Goal: Contribute content: Add original content to the website for others to see

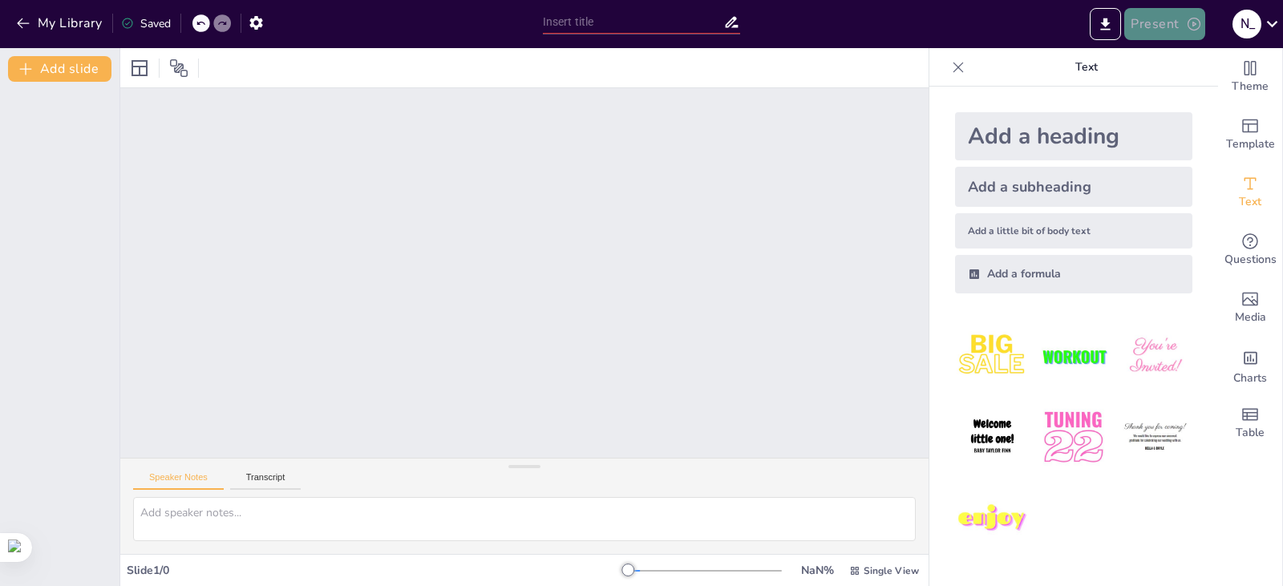
click at [1188, 17] on icon "button" at bounding box center [1194, 24] width 16 height 16
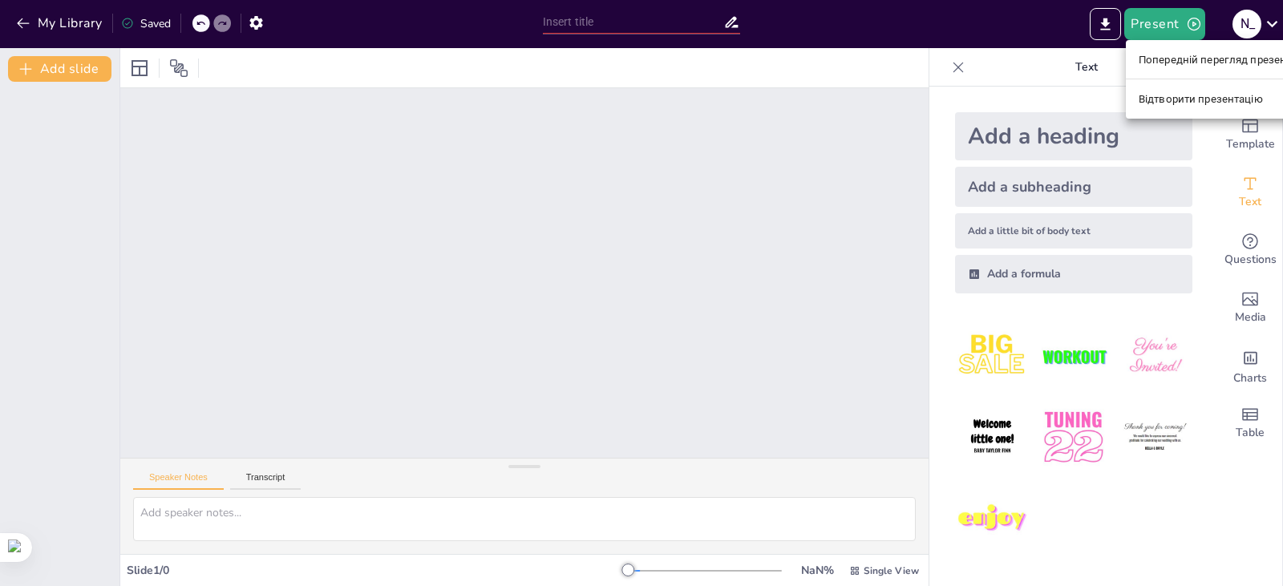
click at [1191, 104] on font "Відтворити презентацію" at bounding box center [1201, 99] width 124 height 12
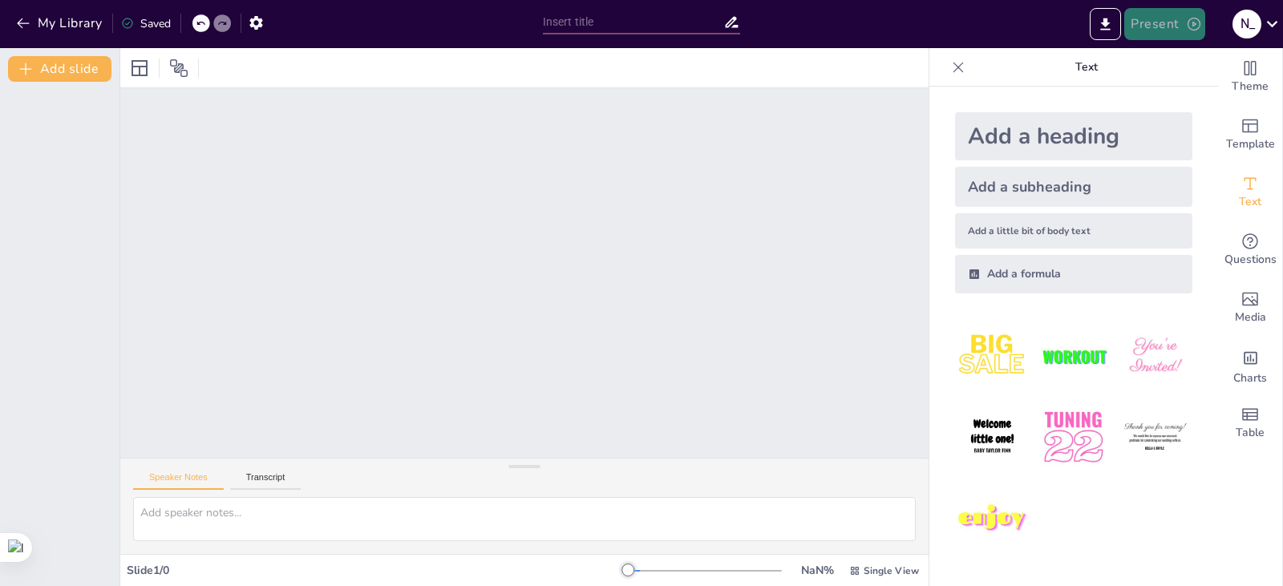
click at [1189, 22] on icon "button" at bounding box center [1194, 24] width 16 height 16
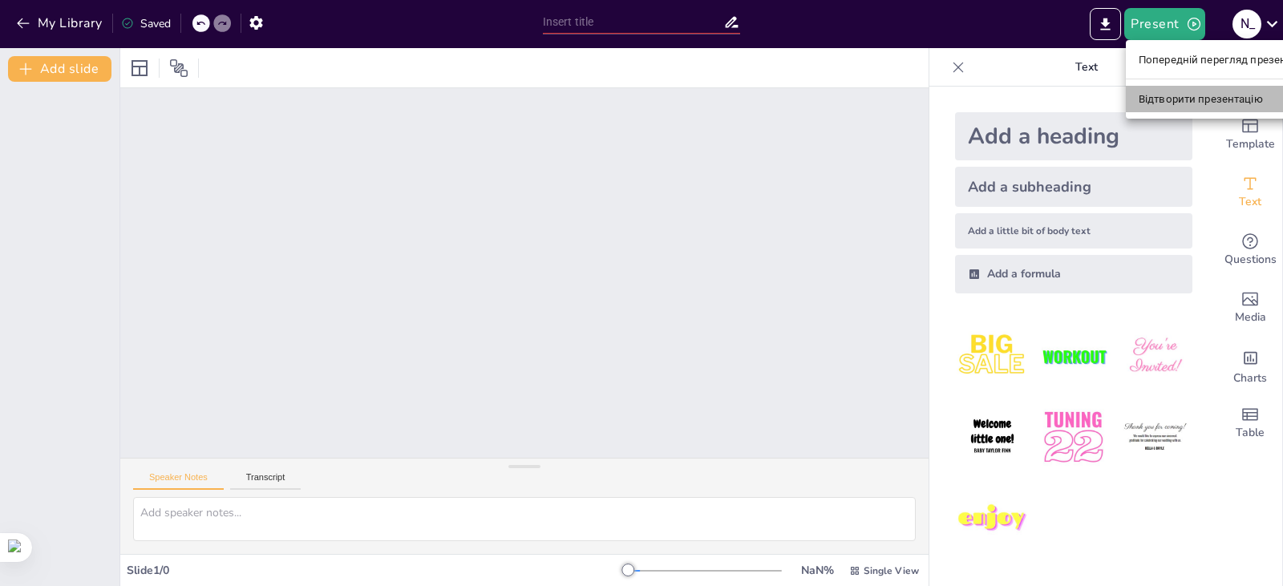
click at [1188, 102] on font "Відтворити презентацію" at bounding box center [1201, 99] width 124 height 12
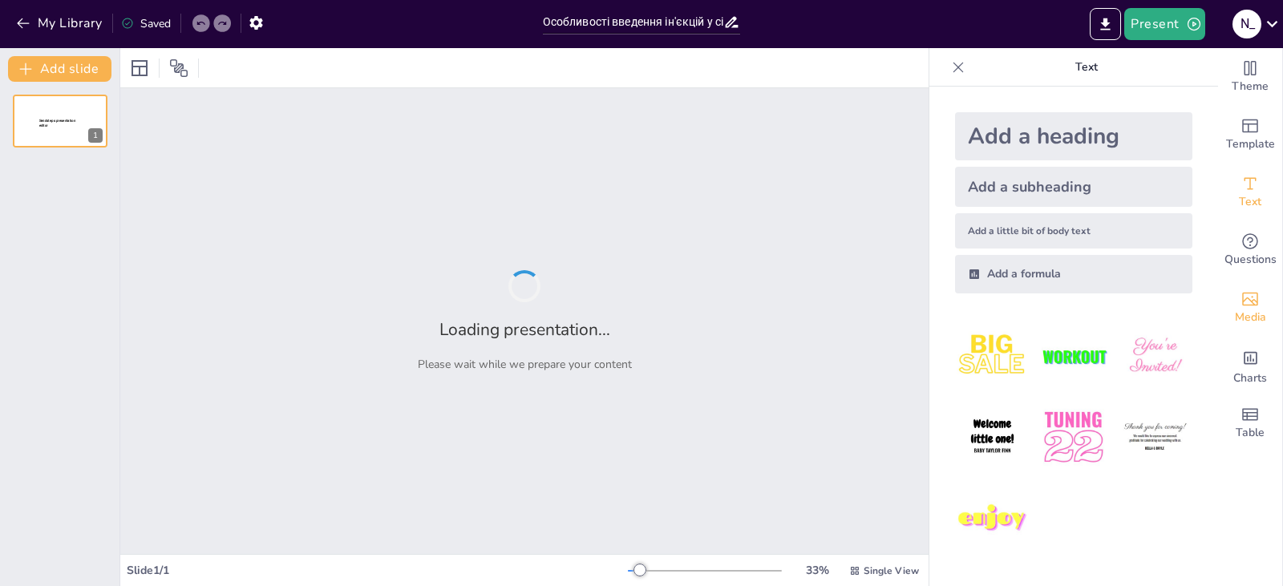
type input "Особливості введення ін'єкцій у сідниці"
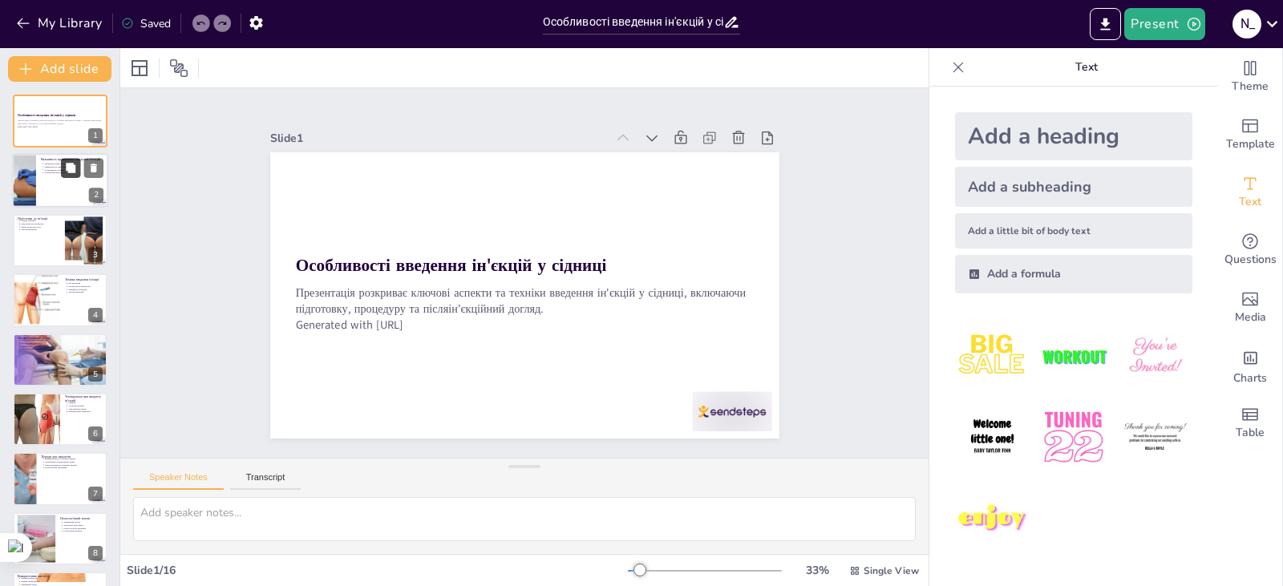
click at [68, 172] on icon at bounding box center [71, 169] width 10 height 10
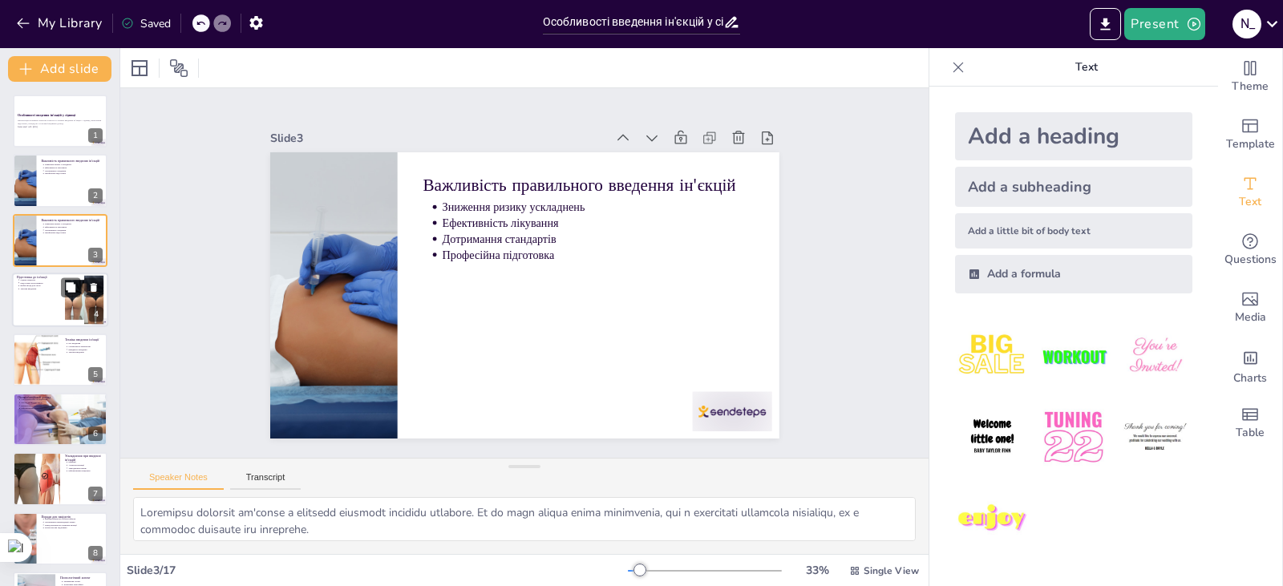
click at [53, 289] on p "Техніка введення" at bounding box center [40, 289] width 40 height 3
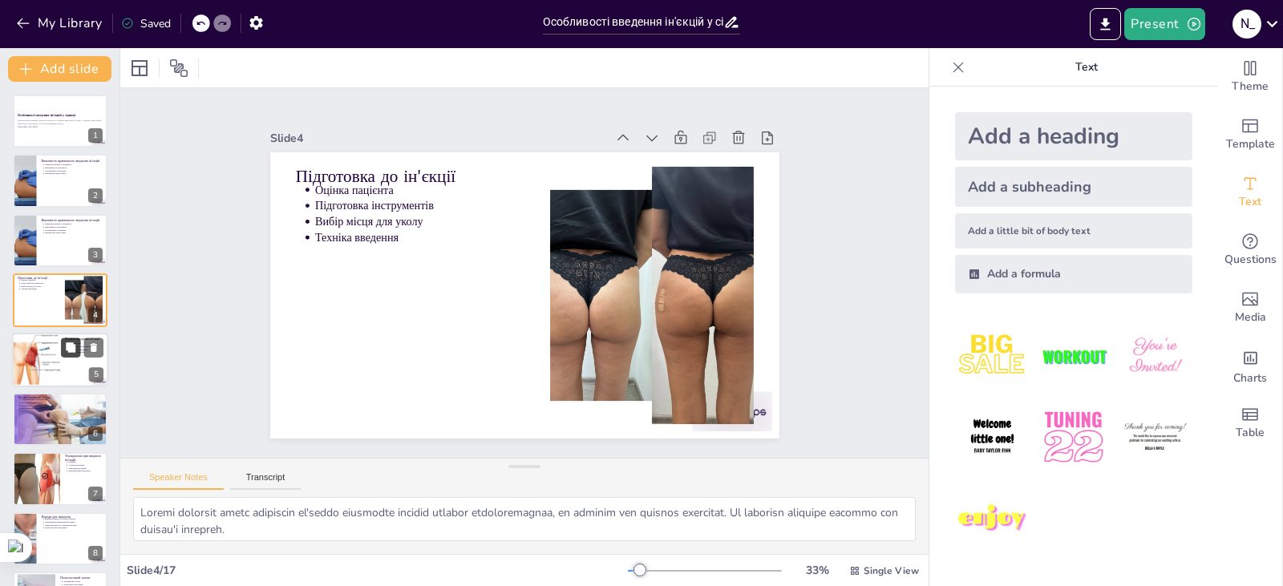
click at [63, 354] on button at bounding box center [70, 347] width 19 height 19
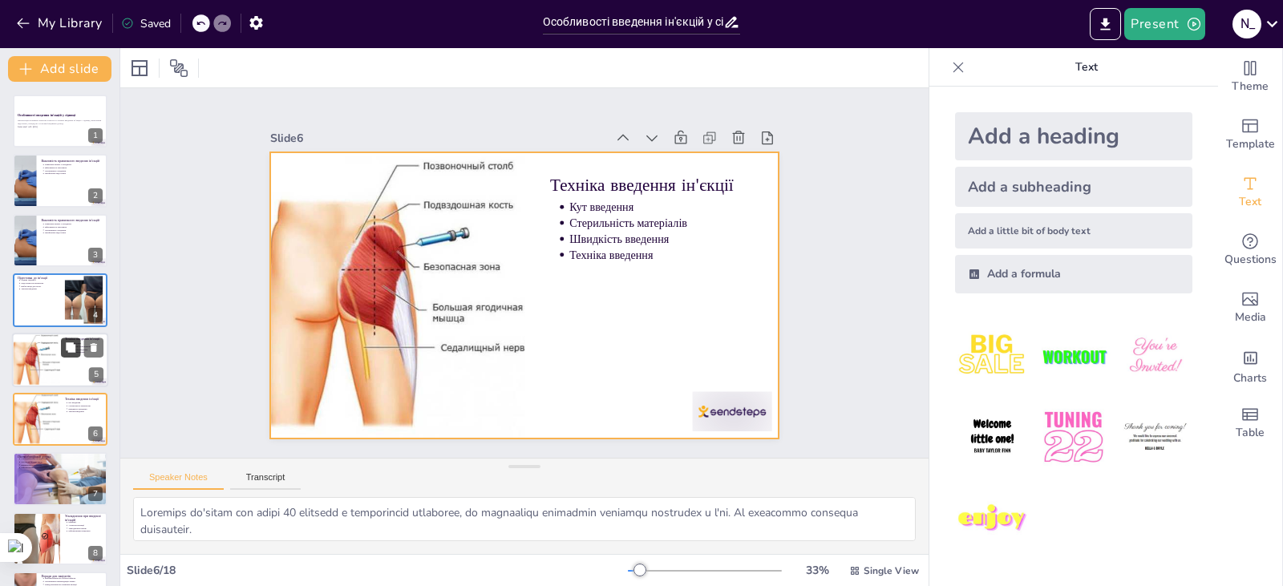
scroll to position [86, 0]
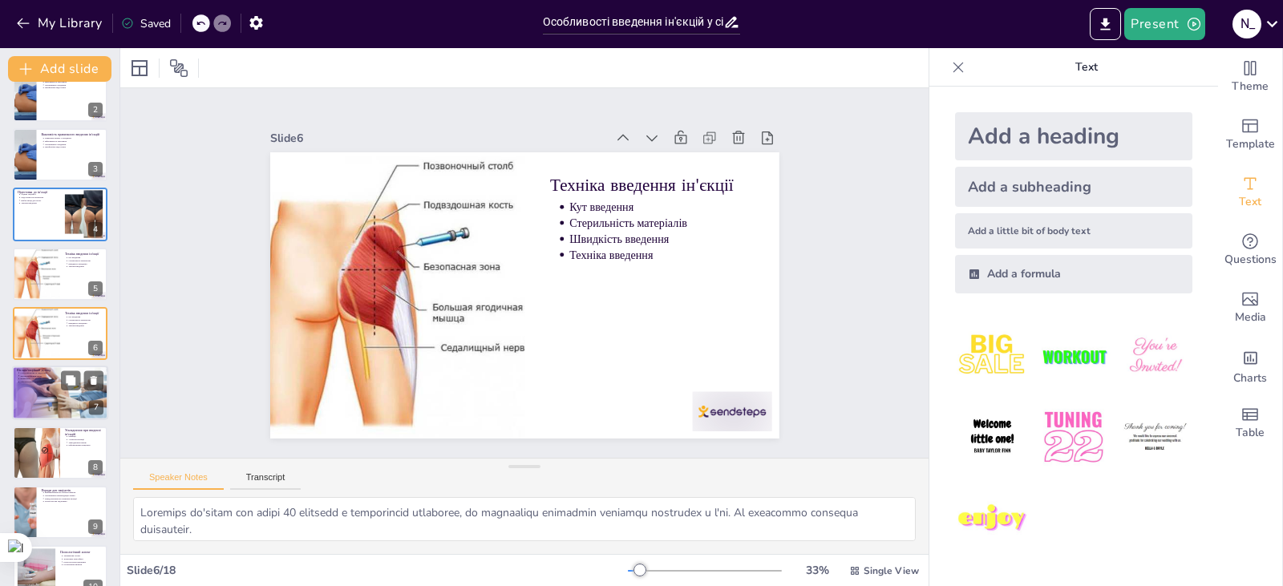
click at [64, 403] on div at bounding box center [60, 393] width 96 height 63
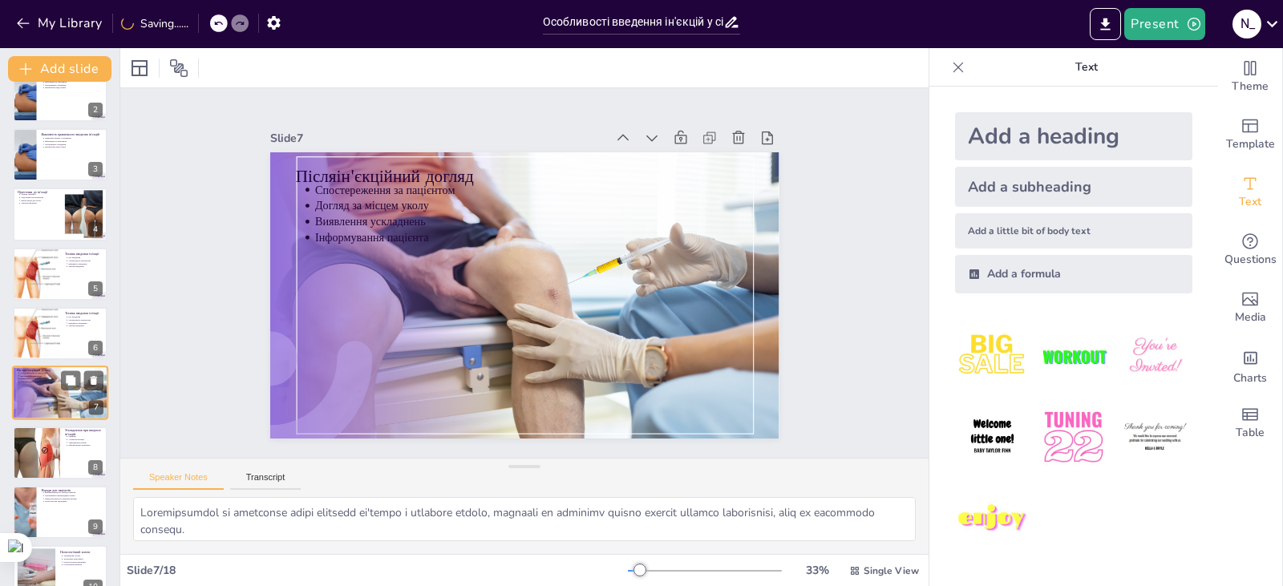
scroll to position [145, 0]
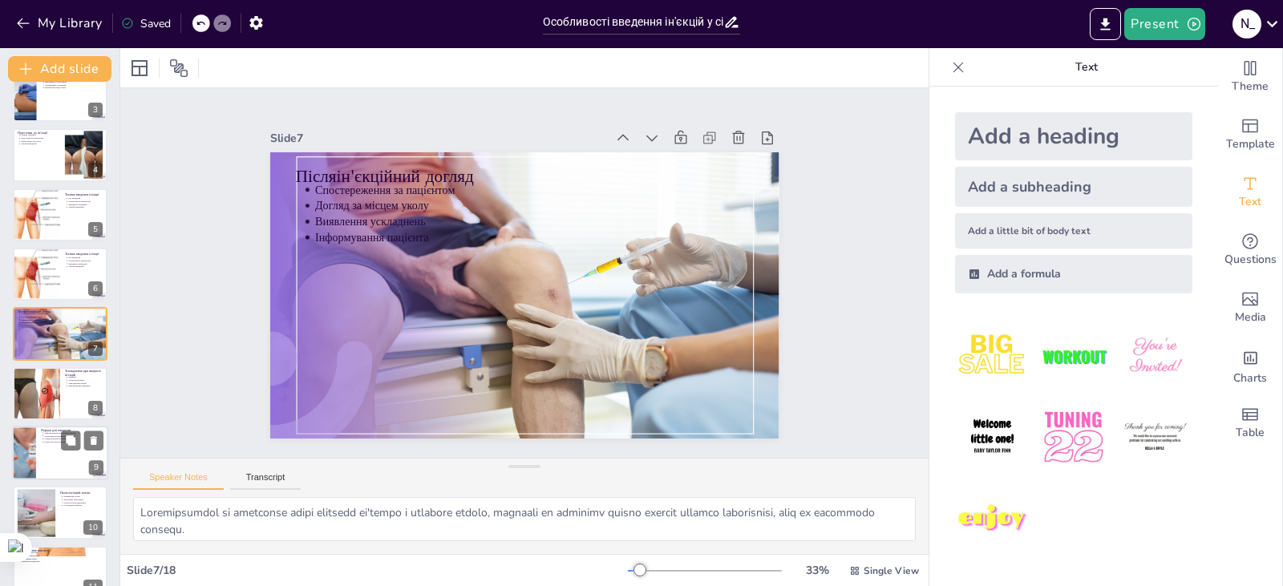
click at [61, 456] on div at bounding box center [60, 453] width 96 height 55
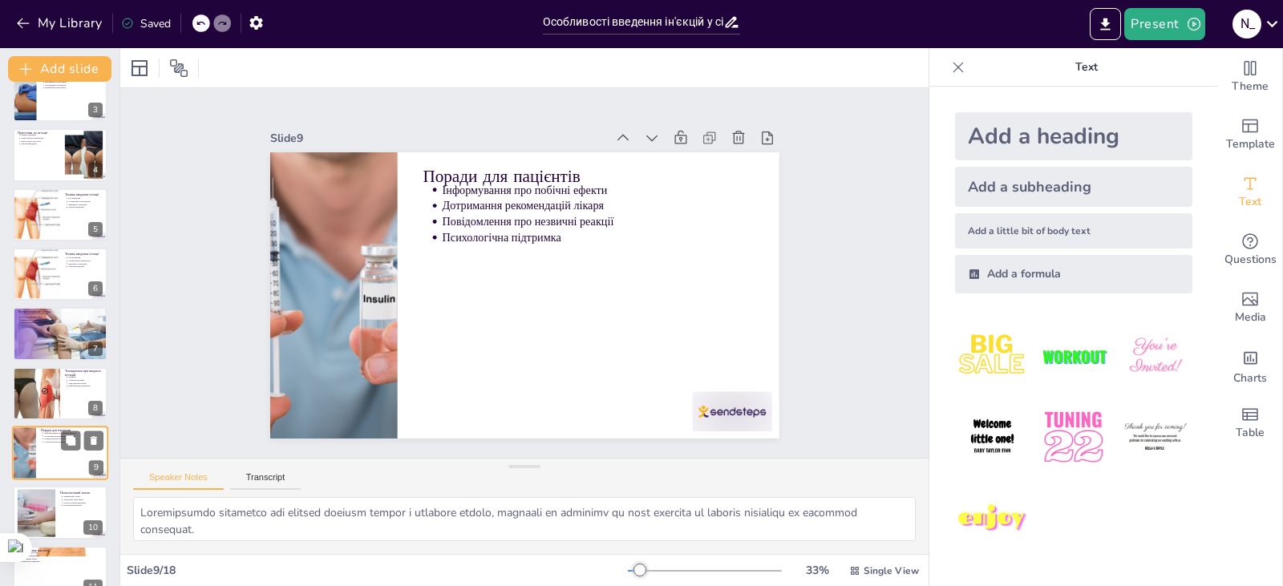
scroll to position [265, 0]
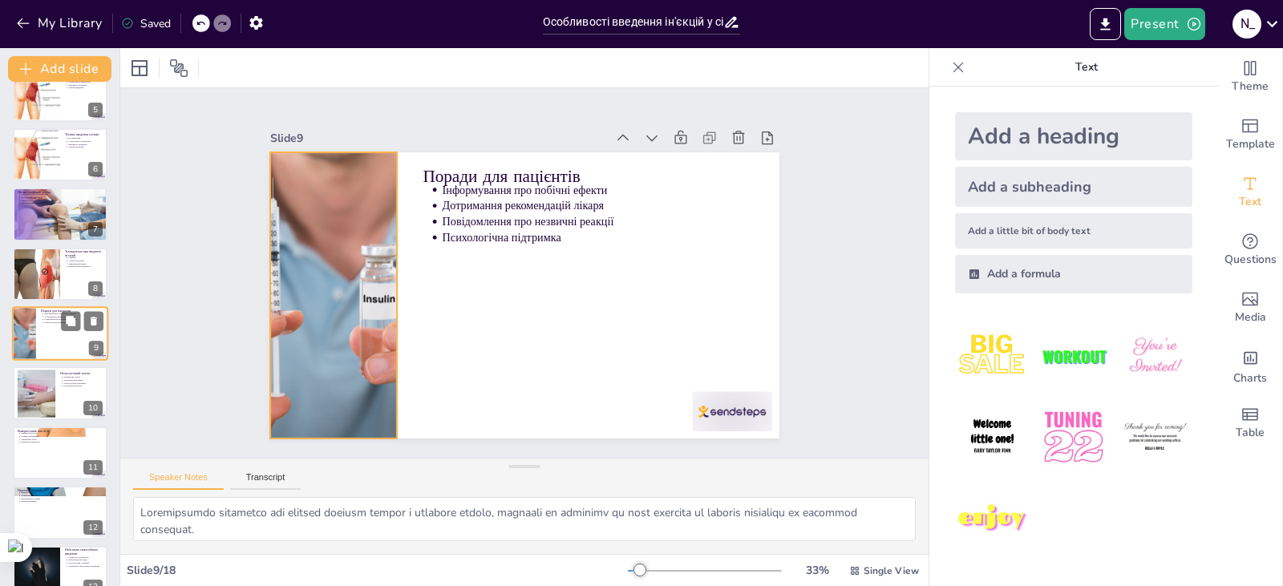
click at [30, 333] on div at bounding box center [24, 333] width 74 height 55
click at [30, 274] on div at bounding box center [36, 274] width 77 height 55
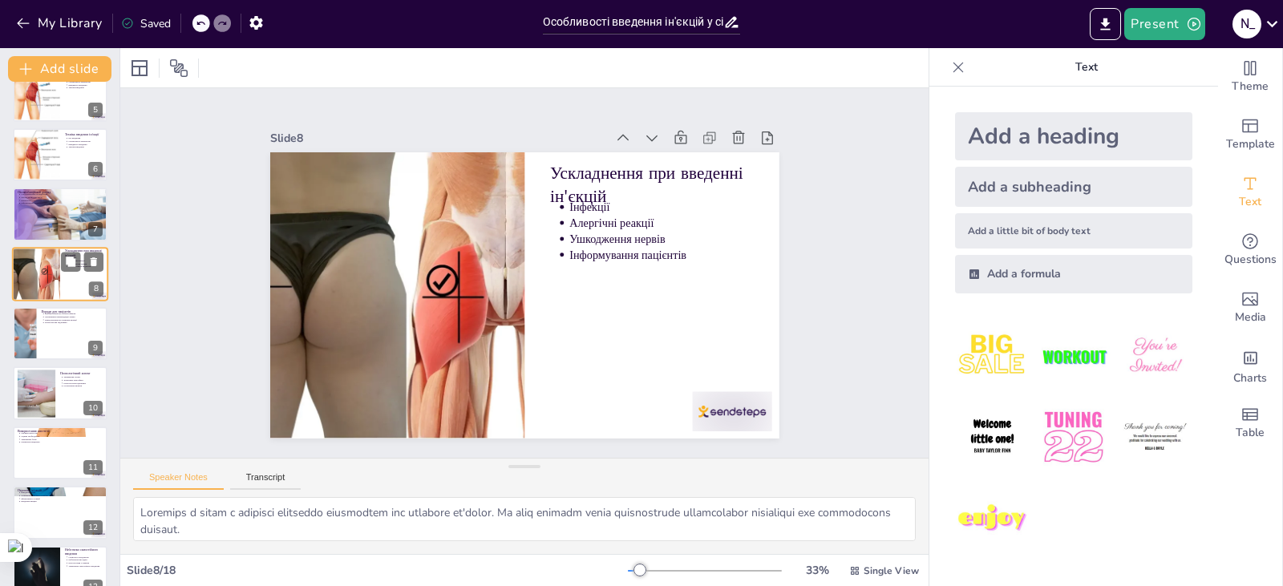
scroll to position [204, 0]
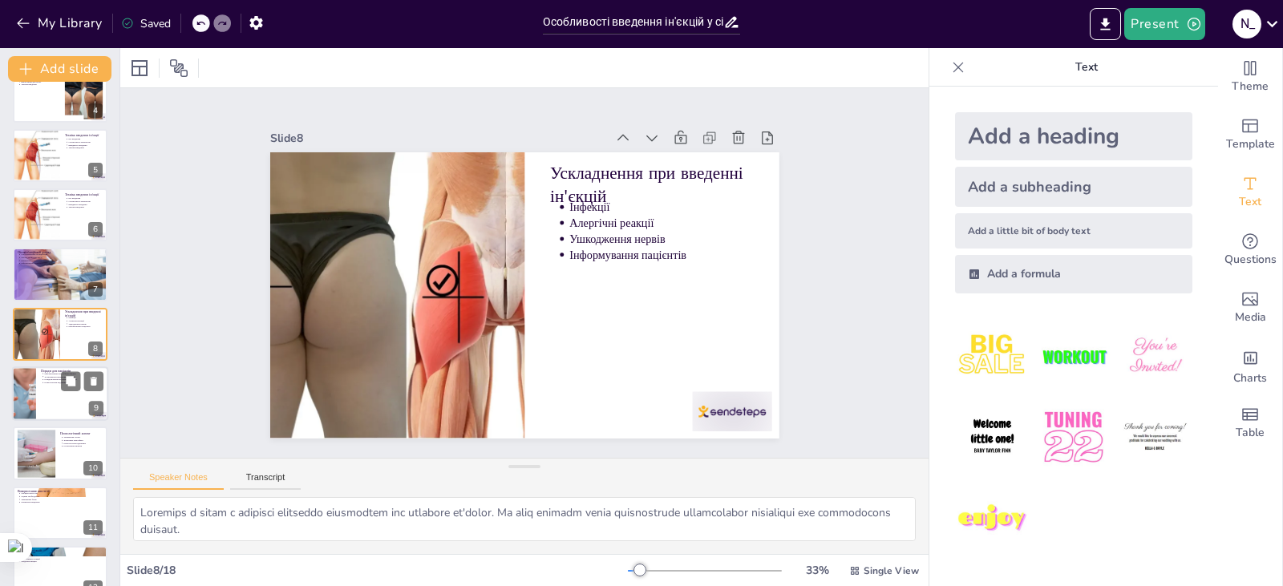
click at [31, 394] on div at bounding box center [24, 393] width 74 height 55
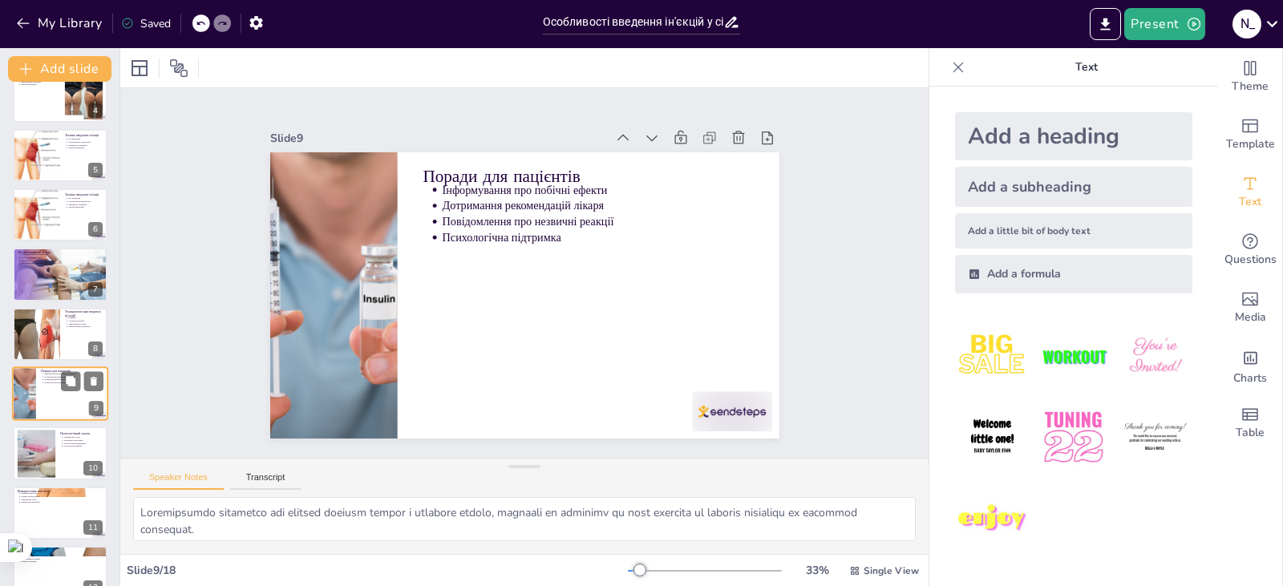
scroll to position [265, 0]
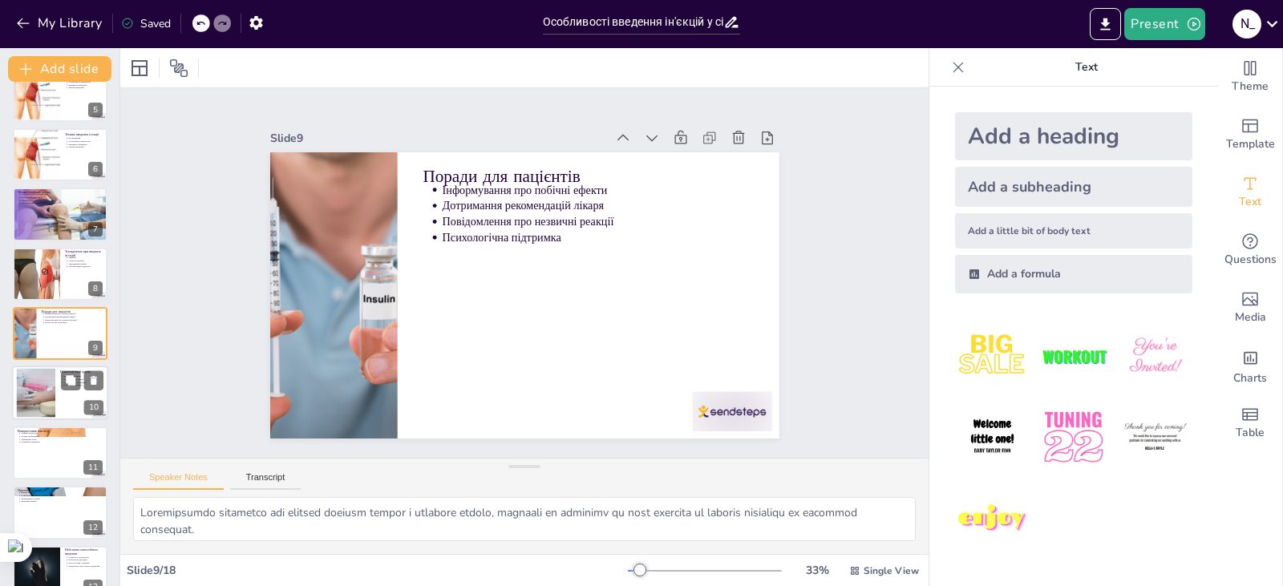
click at [29, 393] on div at bounding box center [35, 393] width 73 height 49
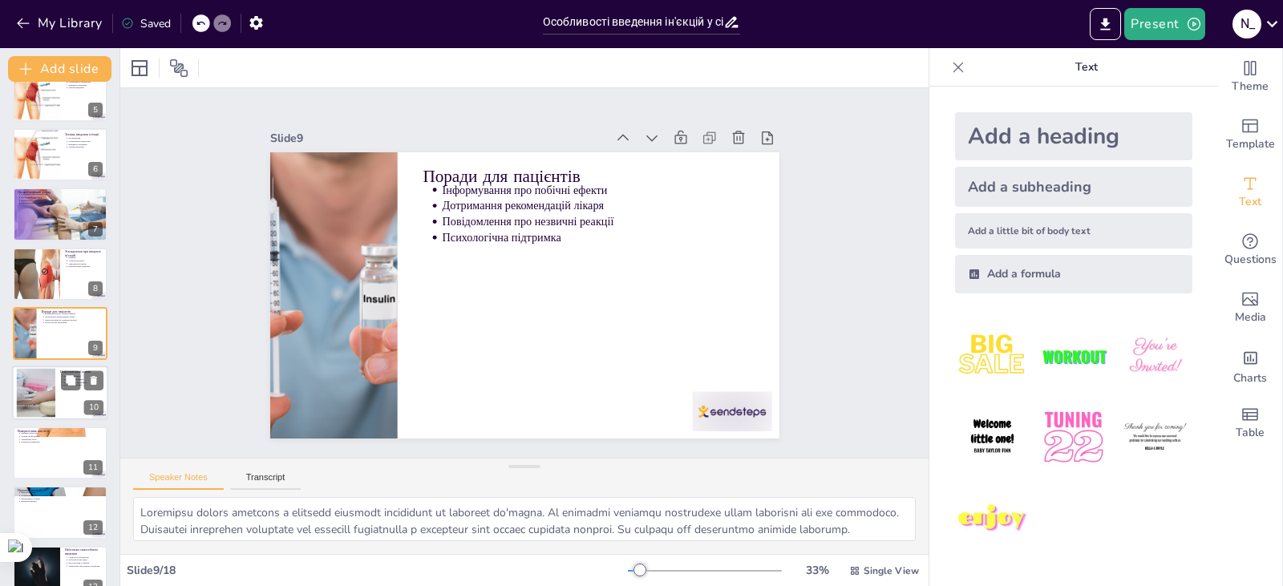
scroll to position [324, 0]
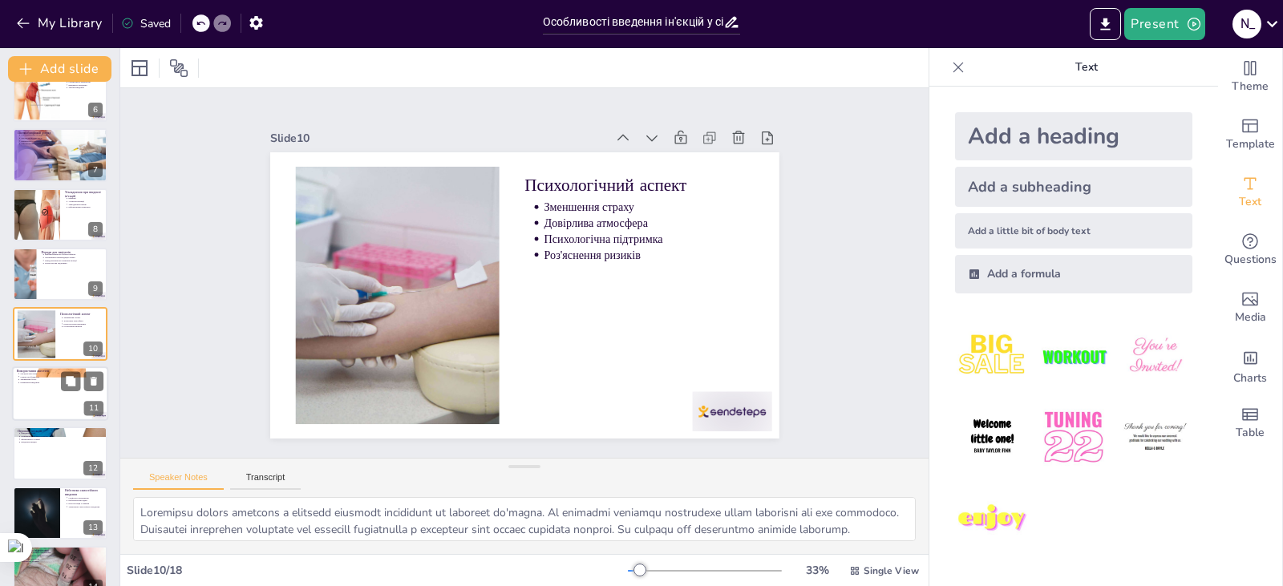
click at [30, 392] on div at bounding box center [60, 393] width 96 height 55
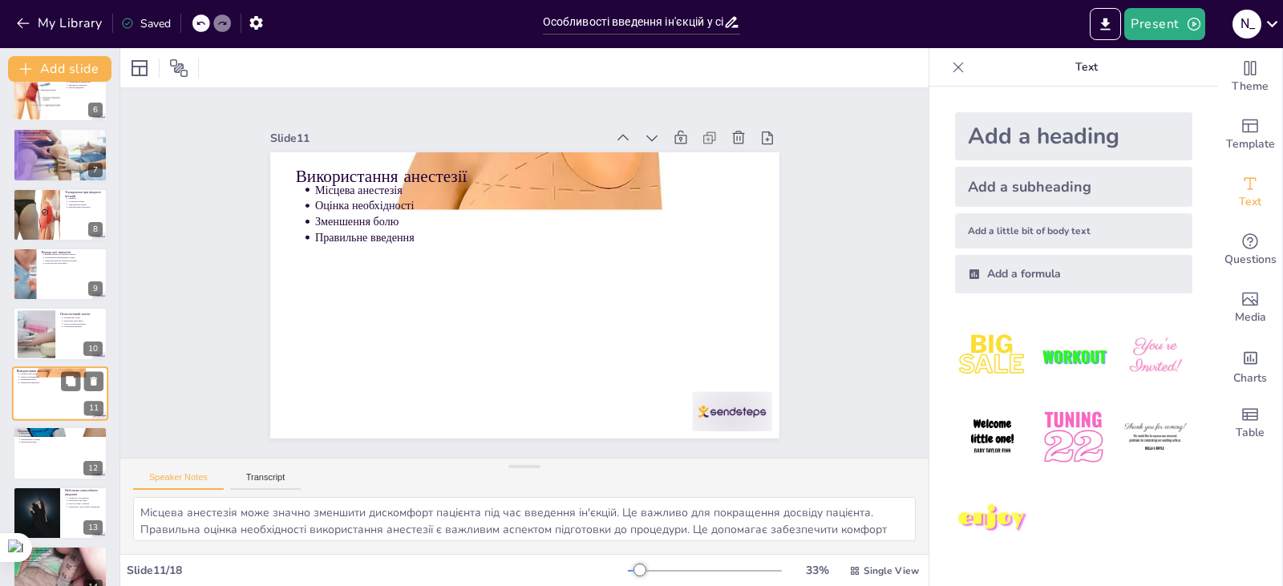
scroll to position [383, 0]
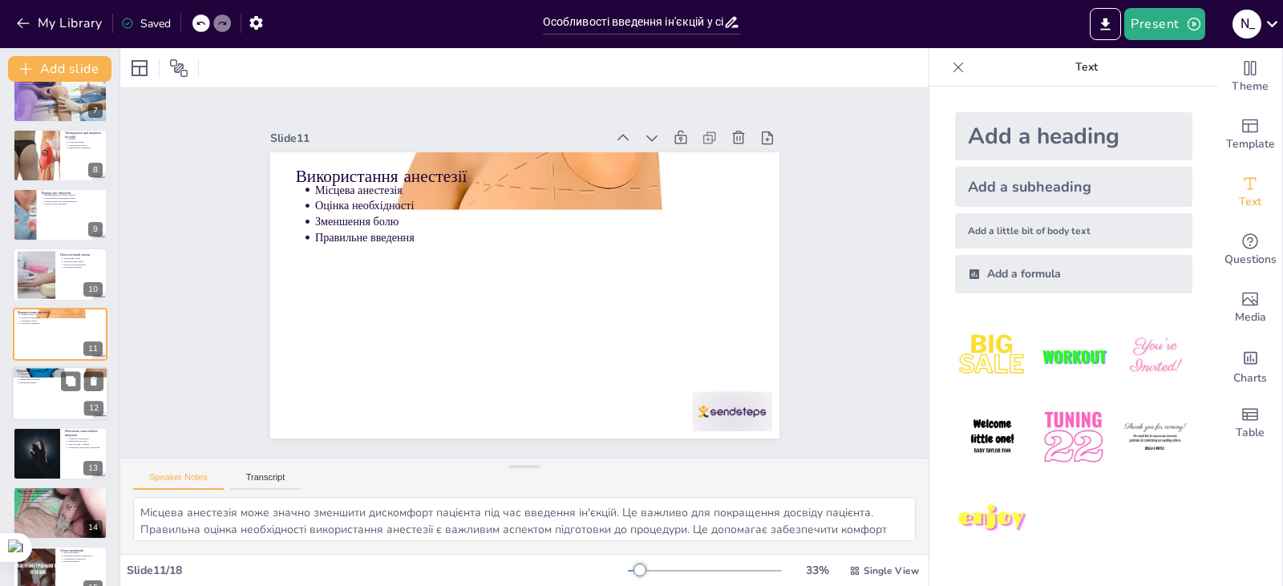
click at [30, 403] on div at bounding box center [60, 393] width 96 height 55
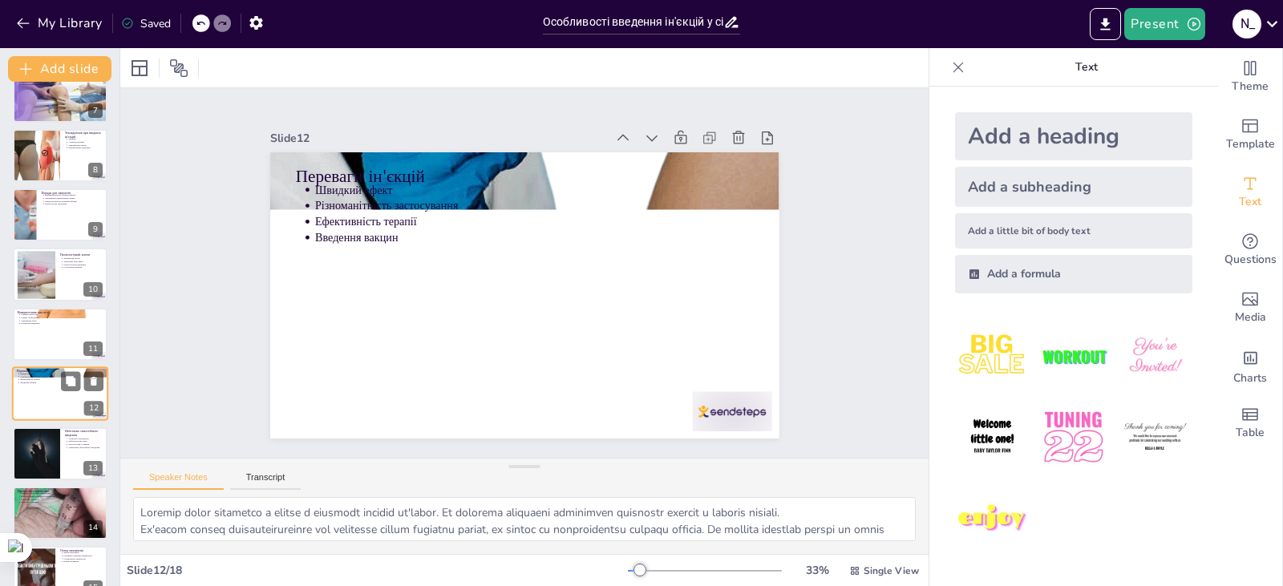
scroll to position [443, 0]
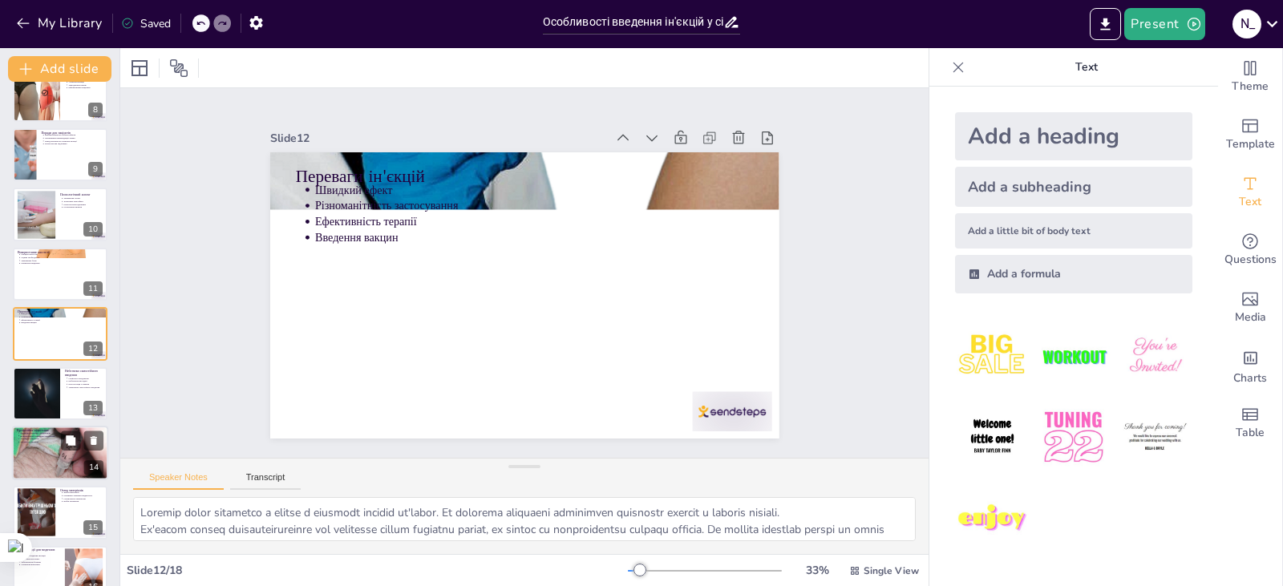
click at [26, 439] on p "Догляд за пацієнтом" at bounding box center [61, 439] width 83 height 3
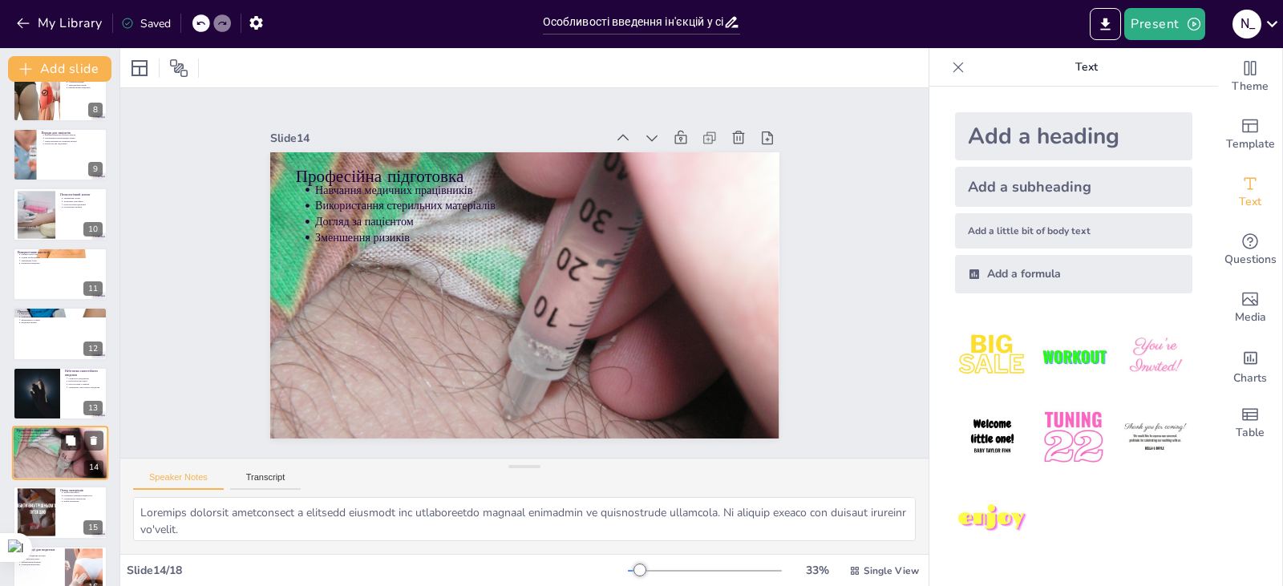
scroll to position [563, 0]
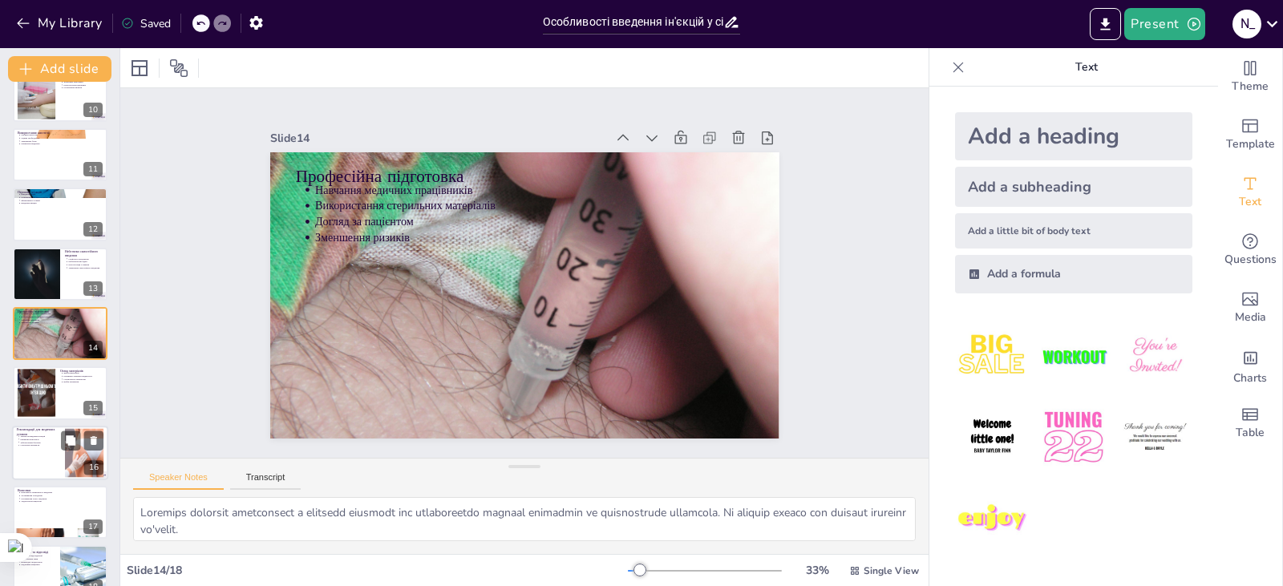
click at [45, 463] on div at bounding box center [60, 453] width 96 height 55
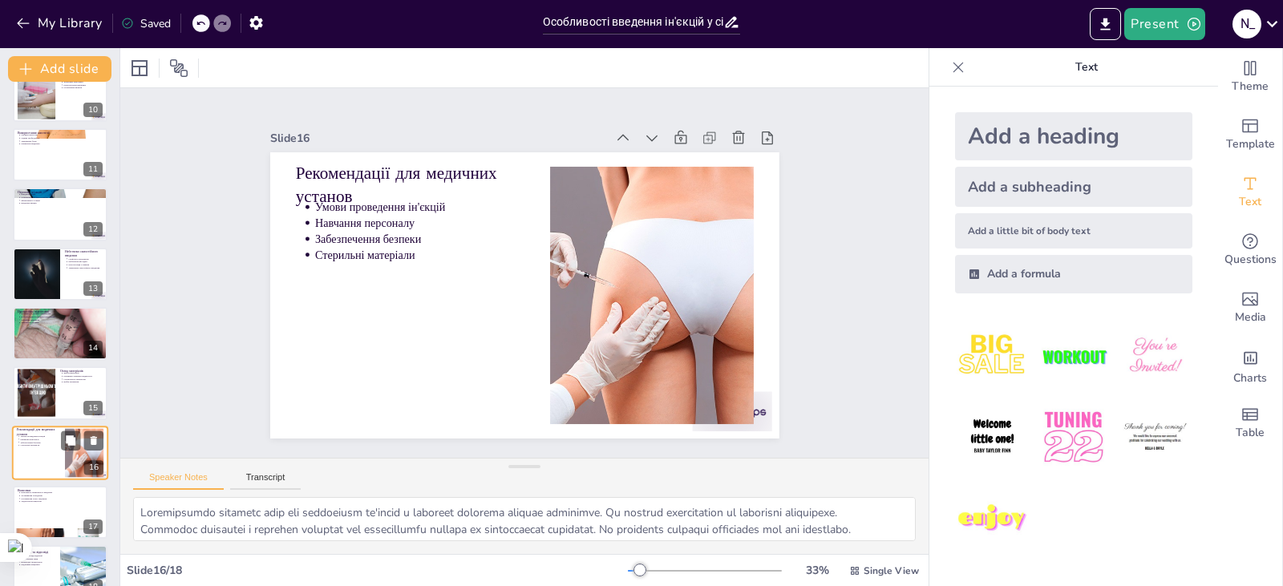
scroll to position [589, 0]
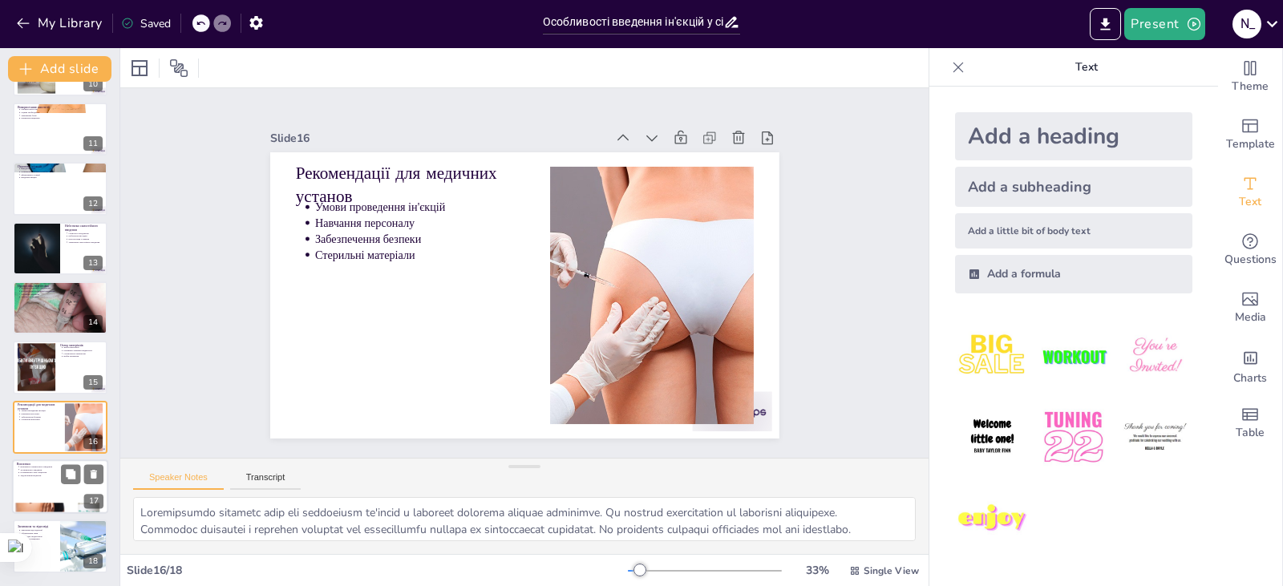
click at [49, 491] on div at bounding box center [60, 487] width 96 height 55
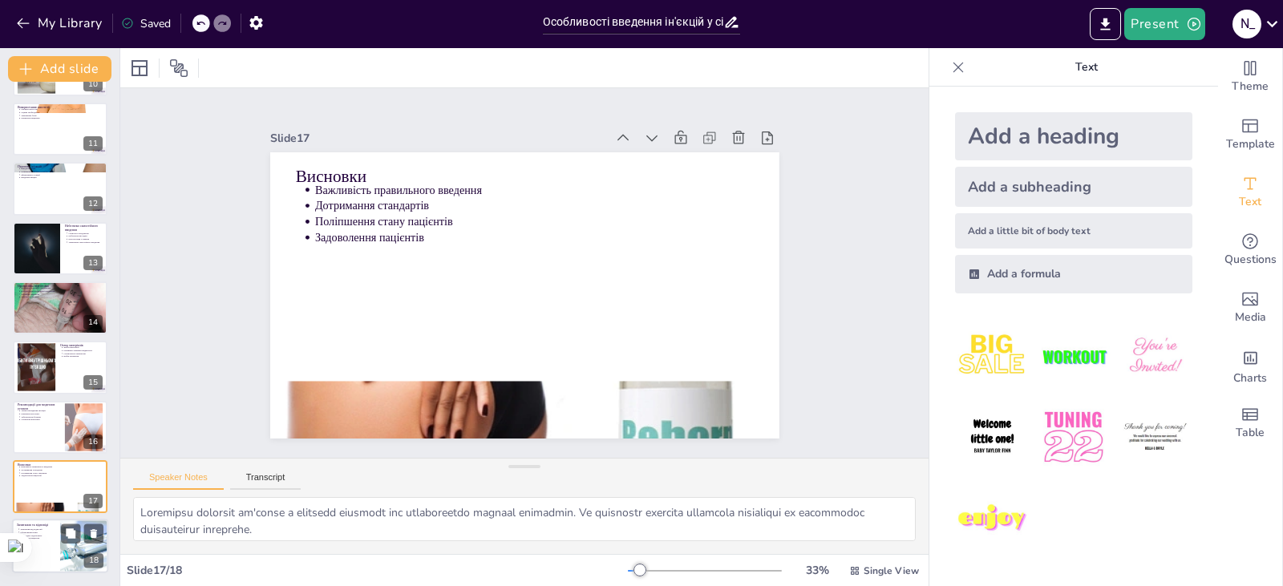
click at [41, 530] on p "Запитання від аудиторії" at bounding box center [37, 529] width 35 height 3
type textarea "Запитання від аудиторії можуть допомогти прояснити незрозумілі моменти та надат…"
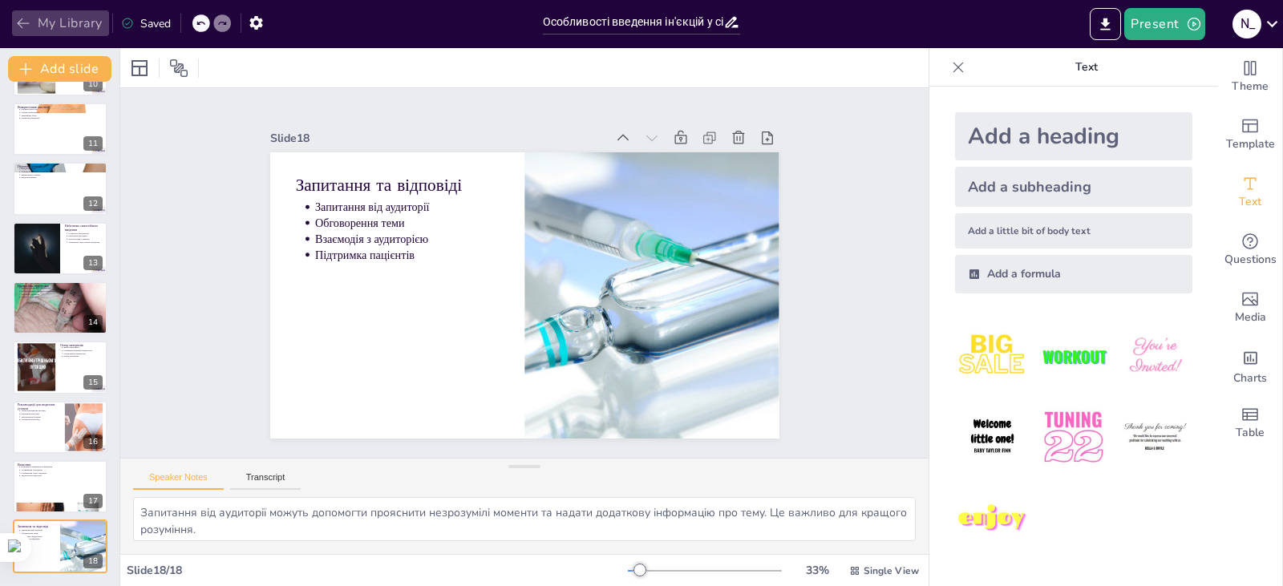
click at [43, 29] on button "My Library" at bounding box center [60, 23] width 97 height 26
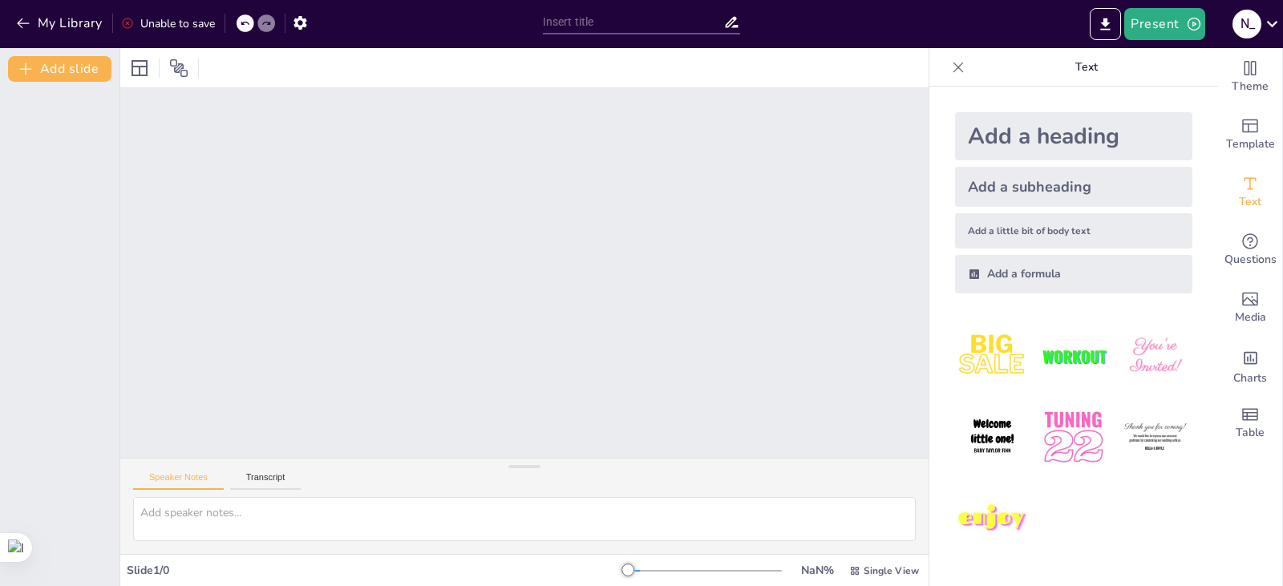
click at [347, 343] on div at bounding box center [524, 274] width 529 height 868
click at [639, 22] on button "Present" at bounding box center [1164, 24] width 80 height 32
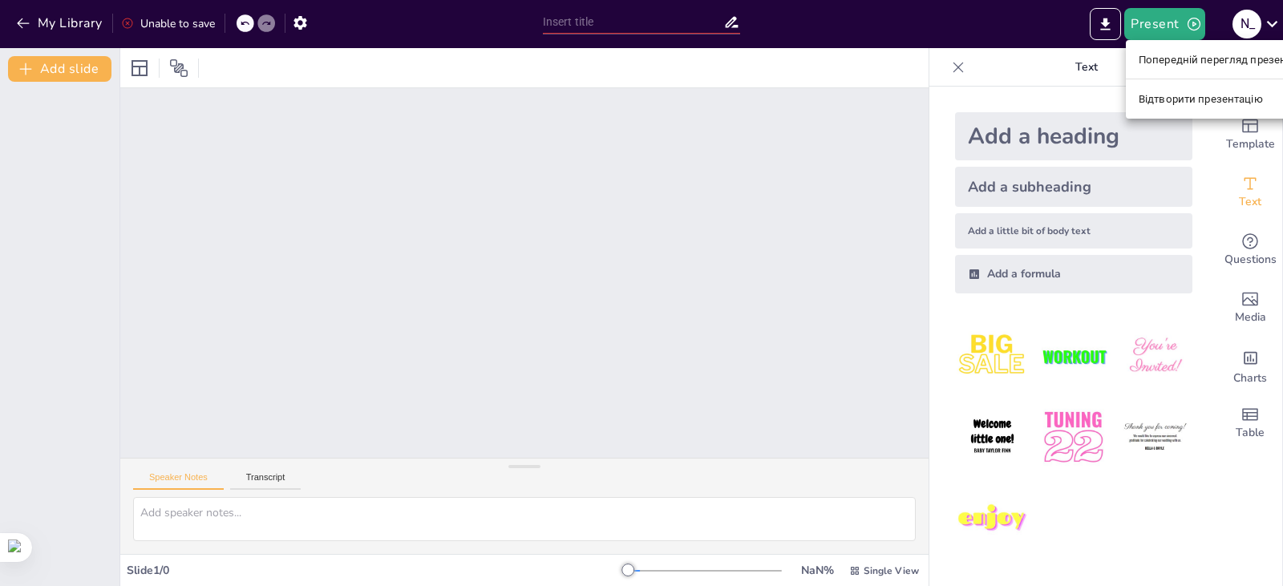
click at [639, 99] on font "Відтворити презентацію" at bounding box center [1201, 99] width 124 height 12
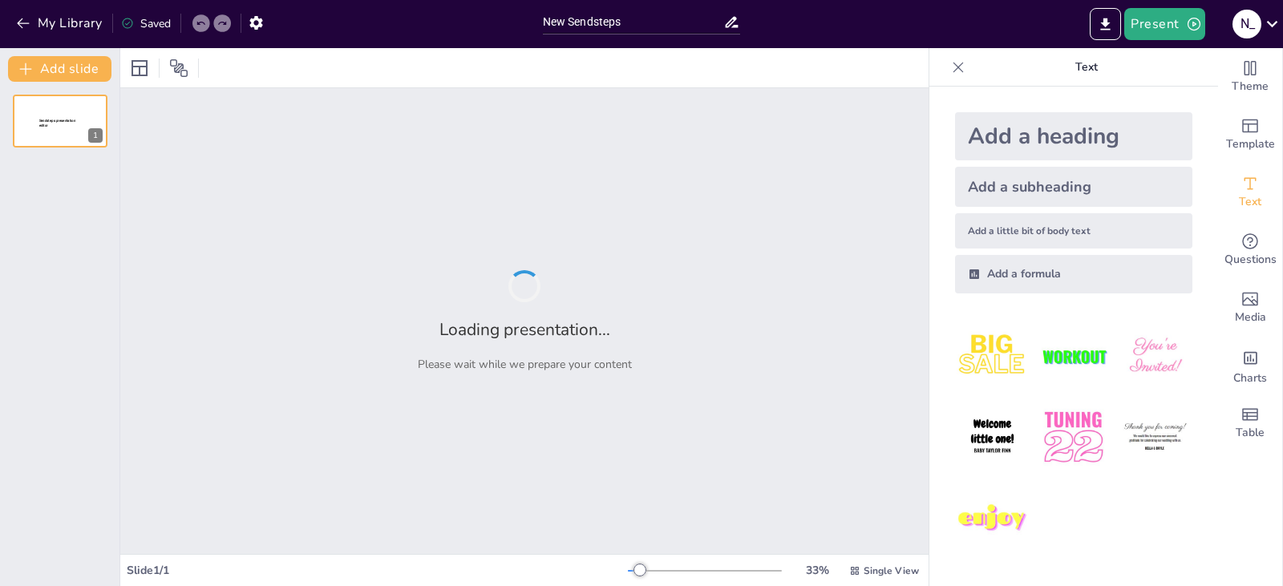
type input "New Sendsteps"
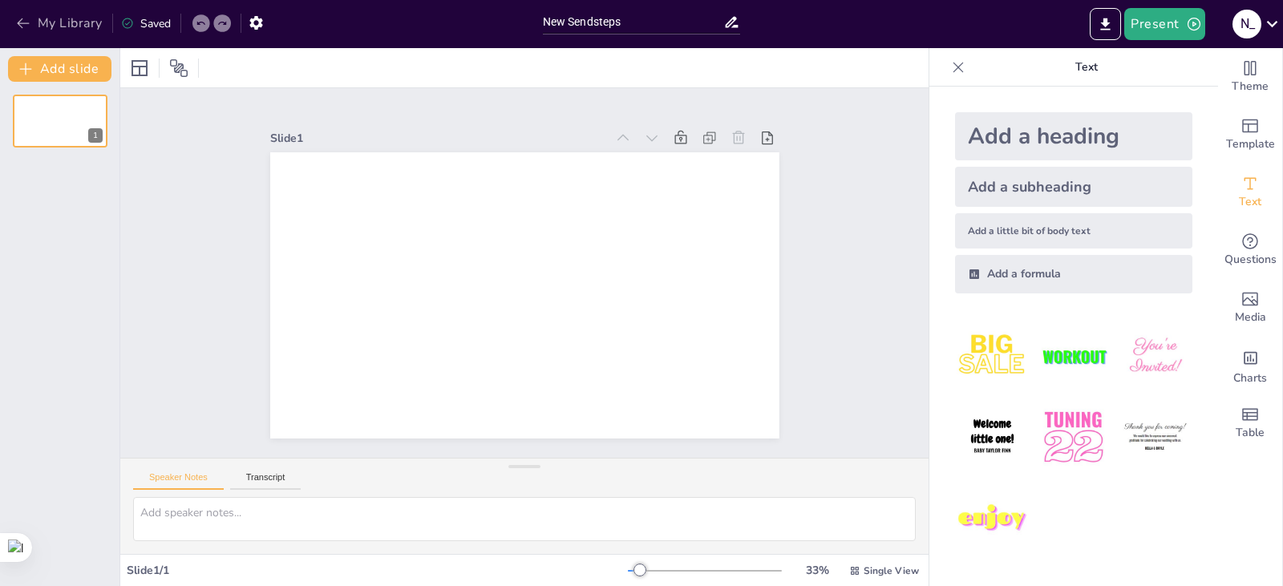
click at [25, 19] on icon "button" at bounding box center [23, 23] width 16 height 16
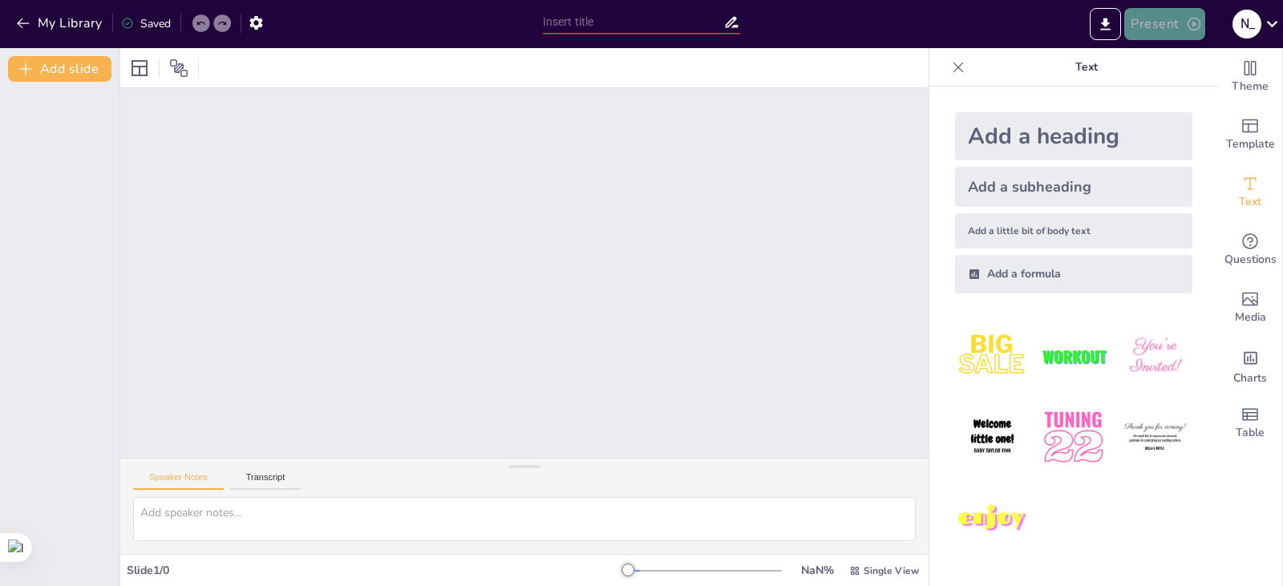
click at [1168, 30] on button "Present" at bounding box center [1164, 24] width 80 height 32
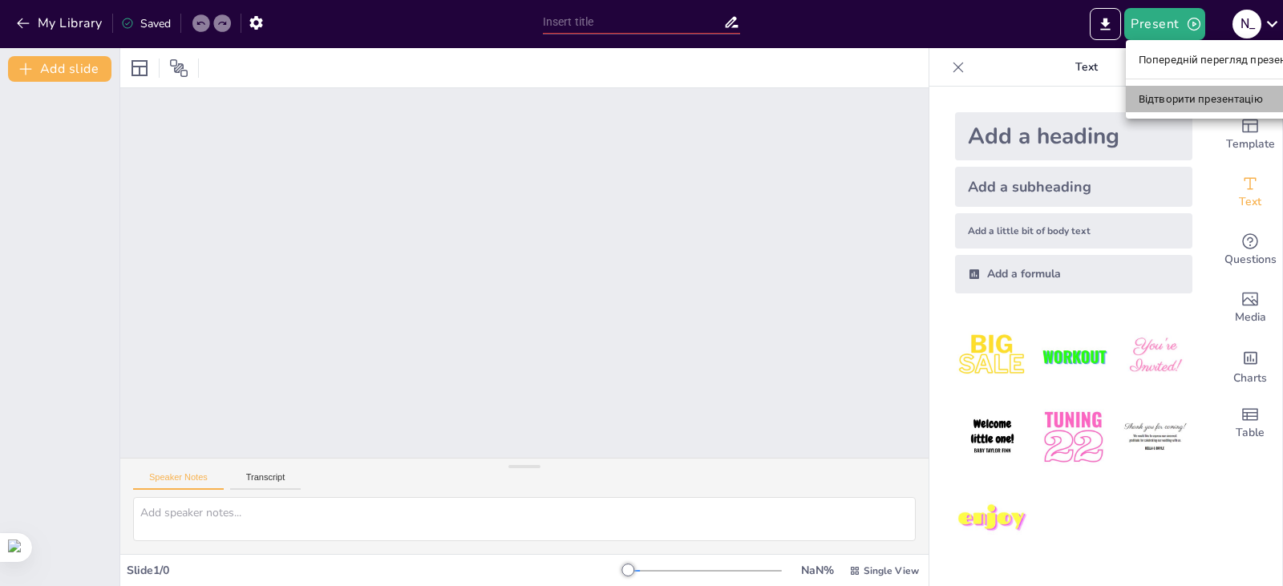
click at [1160, 93] on font "Відтворити презентацію" at bounding box center [1201, 99] width 124 height 12
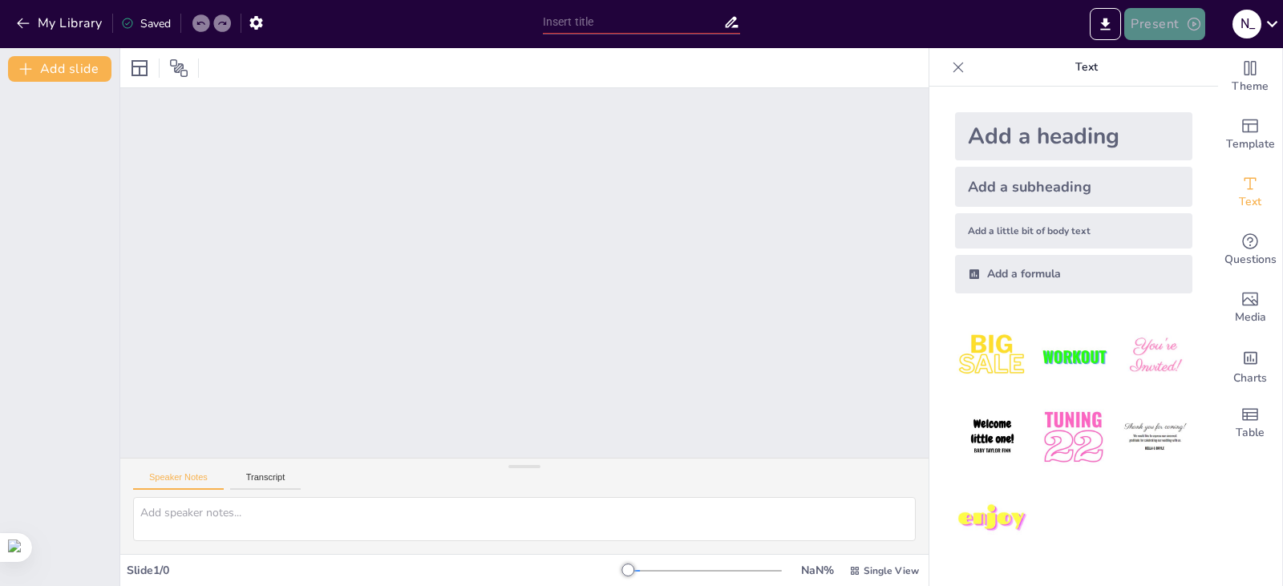
click at [1177, 22] on button "Present" at bounding box center [1164, 24] width 80 height 32
